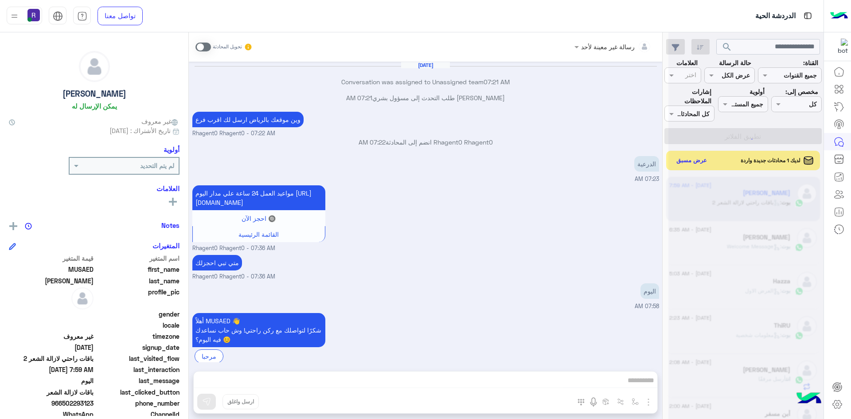
scroll to position [876, 0]
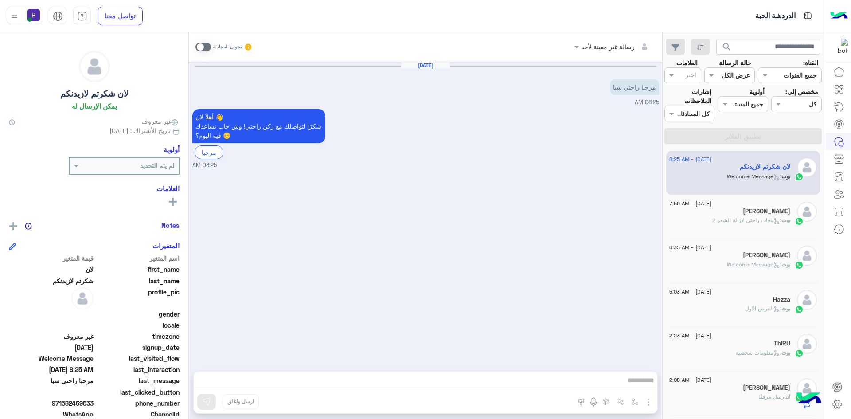
click at [706, 220] on div "بوت : باقات راحتي لازالة الشعر 2" at bounding box center [730, 224] width 121 height 16
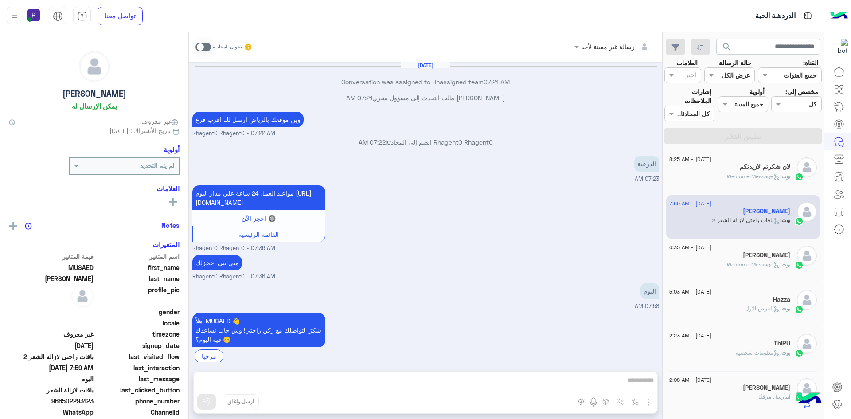
scroll to position [876, 0]
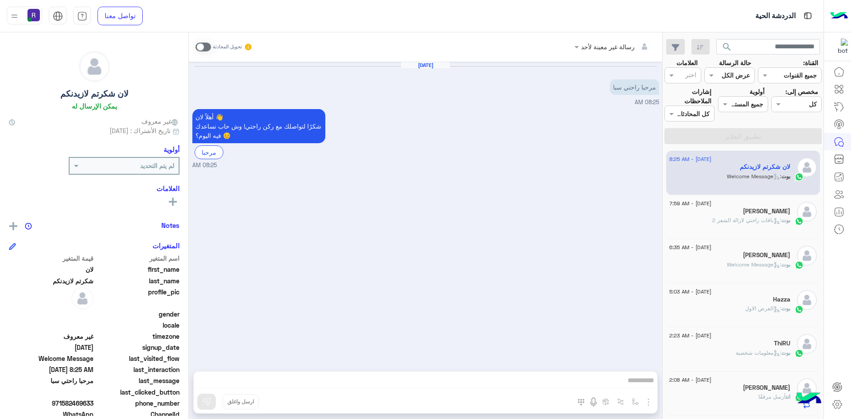
click at [703, 215] on div "[PERSON_NAME]" at bounding box center [730, 212] width 121 height 9
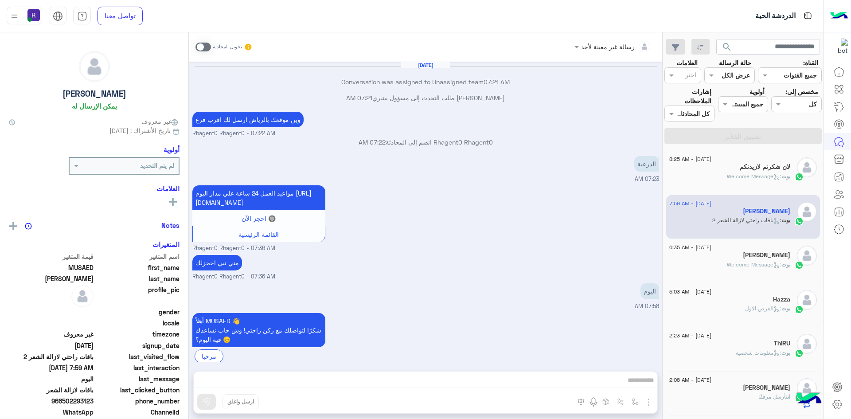
scroll to position [876, 0]
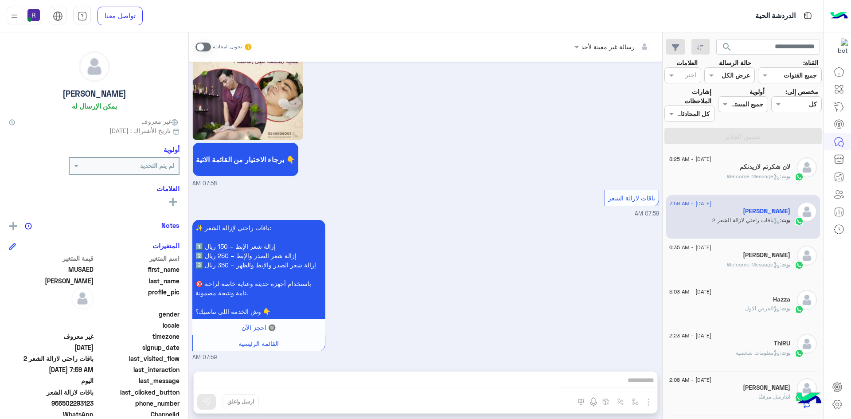
click at [710, 162] on span "[DATE] - 8:25 AM" at bounding box center [691, 159] width 42 height 8
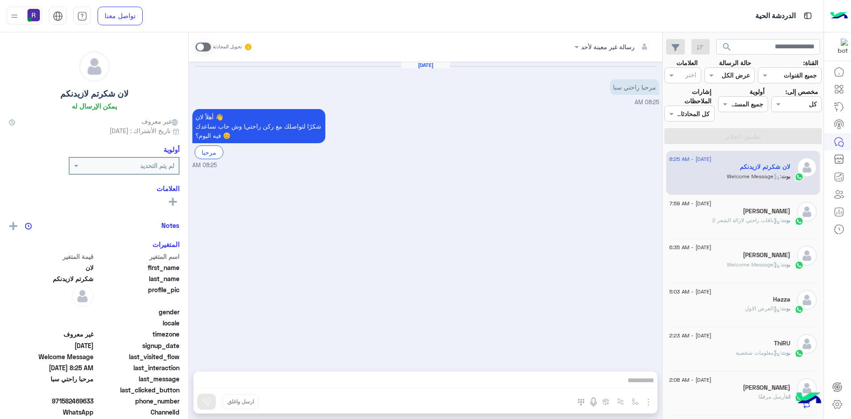
click at [733, 300] on div "Hazza" at bounding box center [730, 300] width 121 height 9
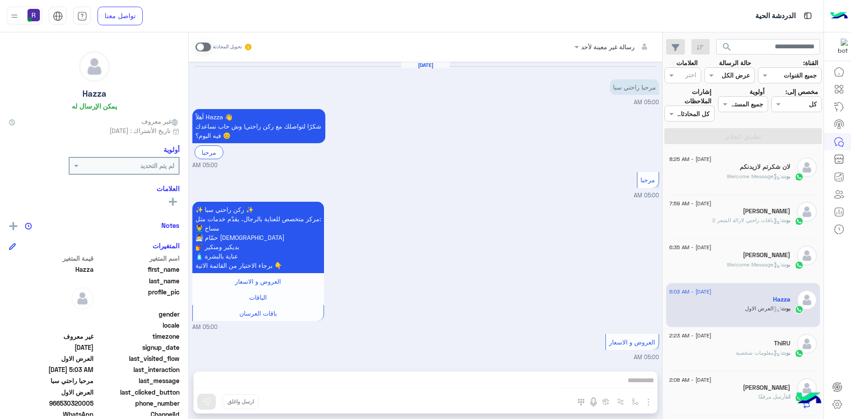
scroll to position [1375, 0]
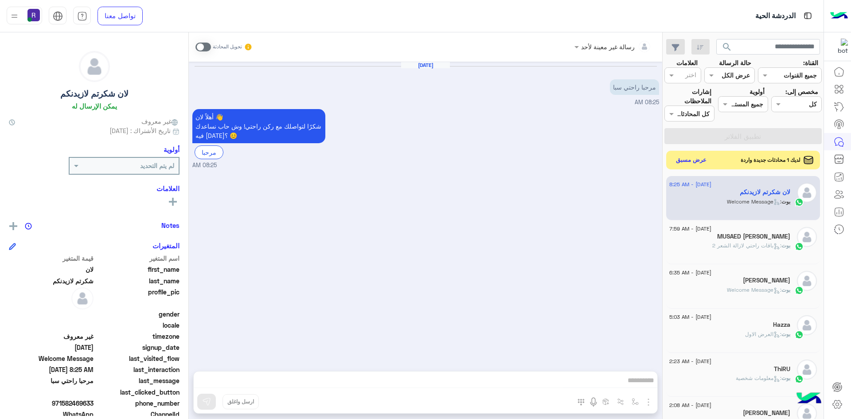
click at [695, 163] on button "عرض مسبق" at bounding box center [691, 160] width 37 height 12
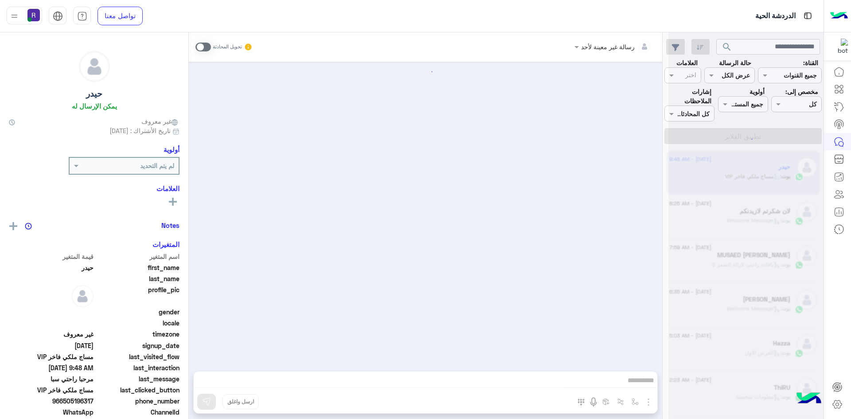
scroll to position [690, 0]
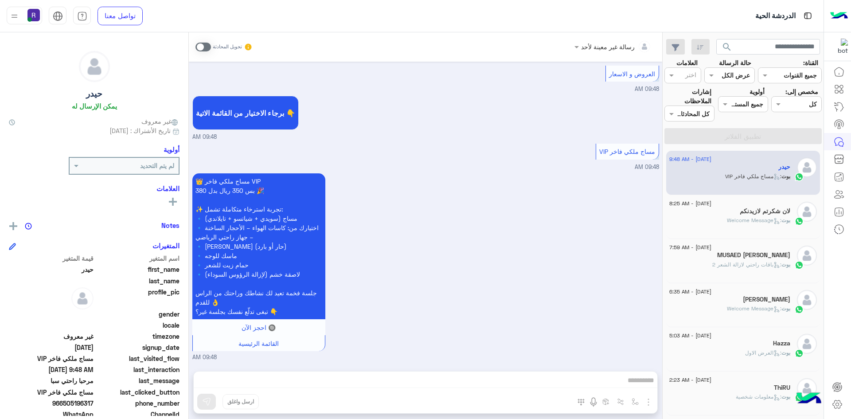
click at [701, 221] on div "بوت : Welcome Message" at bounding box center [730, 224] width 121 height 16
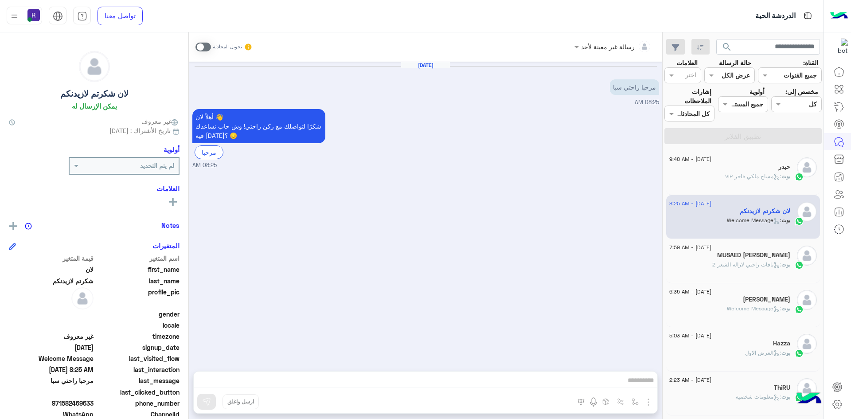
click at [715, 181] on div "بوت : مساج ملكي فاخر VIP" at bounding box center [730, 181] width 121 height 16
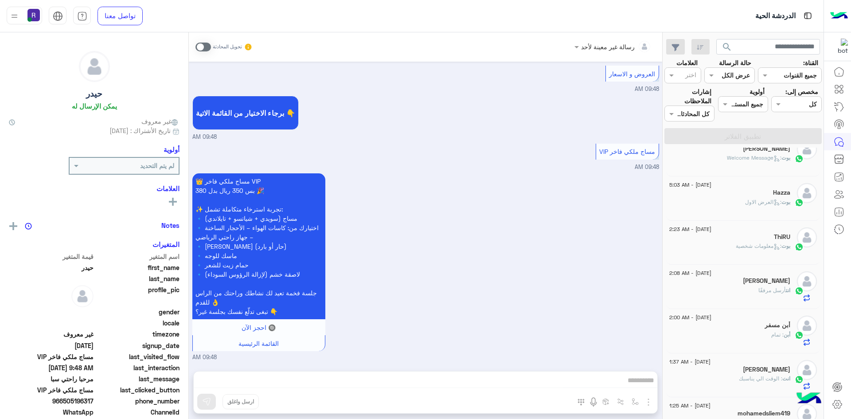
scroll to position [177, 0]
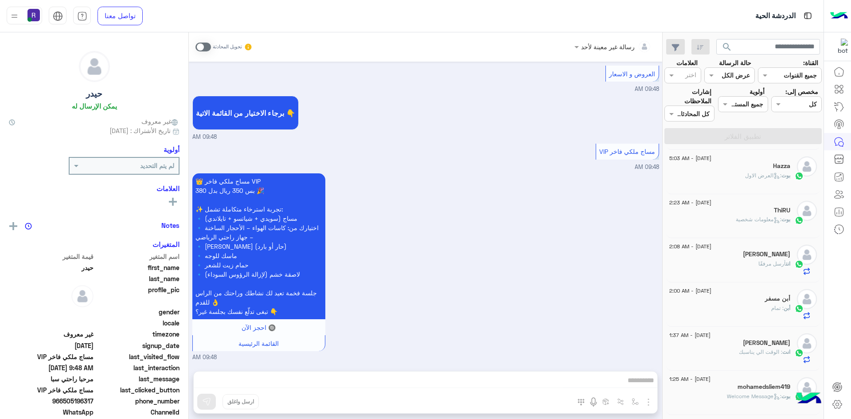
click at [736, 262] on div "انت أرسل مرفقًا" at bounding box center [730, 268] width 121 height 16
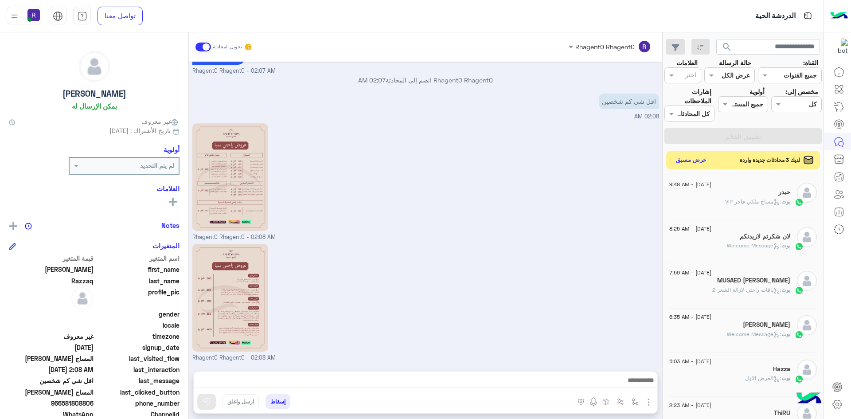
click at [689, 165] on button "عرض مسبق" at bounding box center [691, 160] width 37 height 12
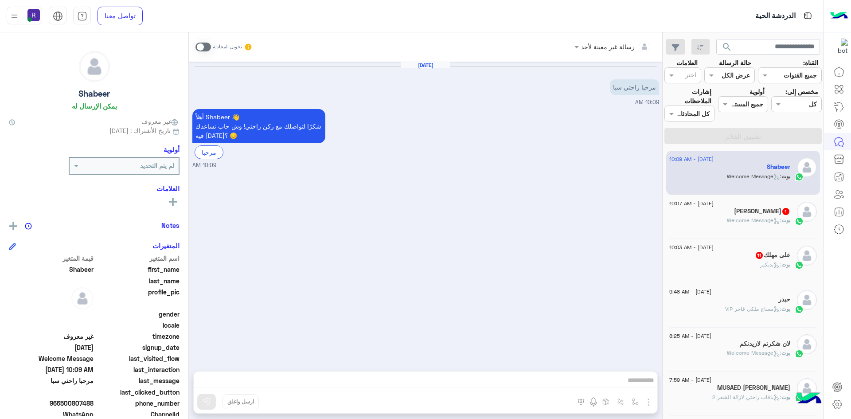
click at [729, 219] on span ": Welcome Message" at bounding box center [754, 220] width 55 height 7
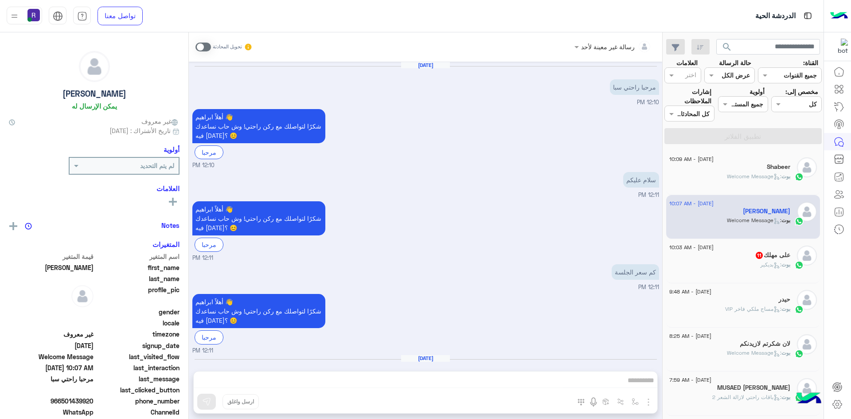
scroll to position [101, 0]
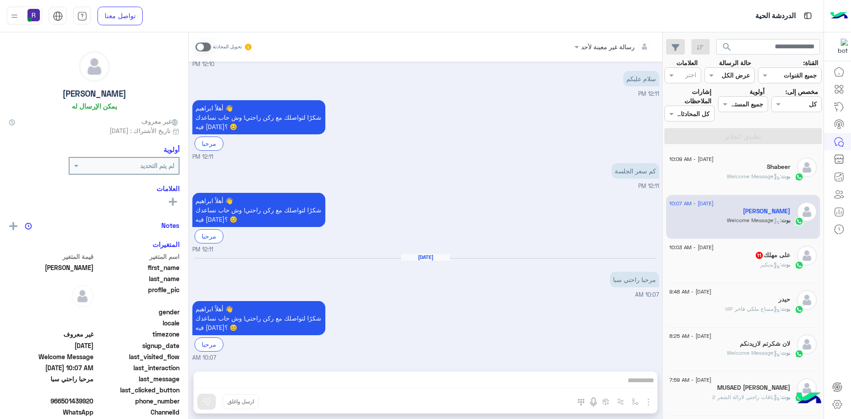
click at [744, 254] on div "على مهلك 11" at bounding box center [730, 255] width 121 height 9
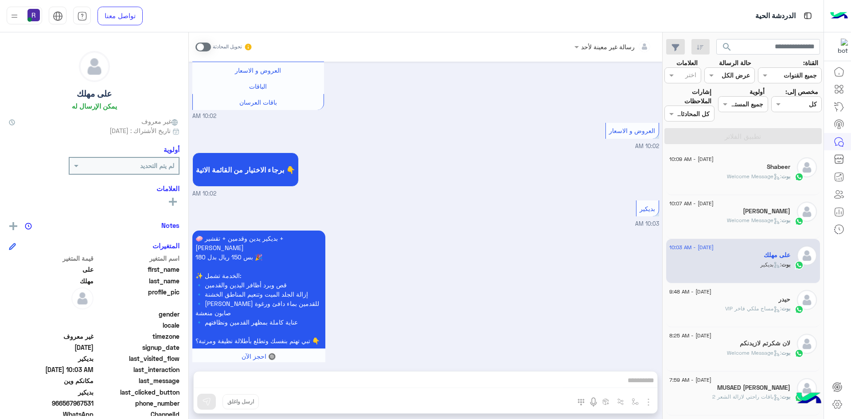
scroll to position [1043, 0]
